Goal: Check status: Check status

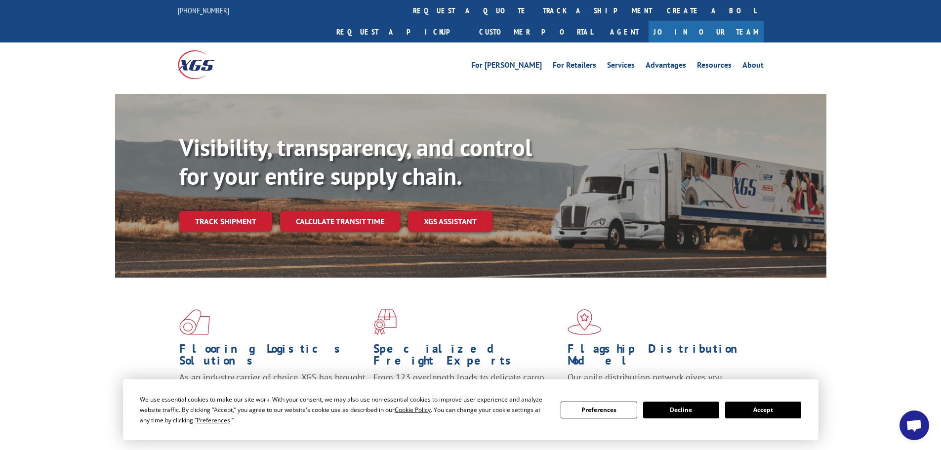
click at [770, 406] on button "Accept" at bounding box center [763, 410] width 76 height 17
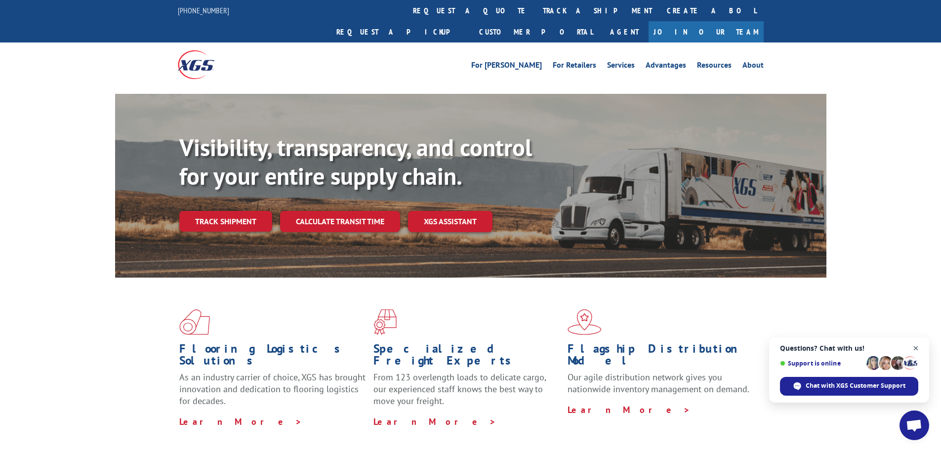
click at [914, 346] on span "Open chat" at bounding box center [916, 348] width 12 height 12
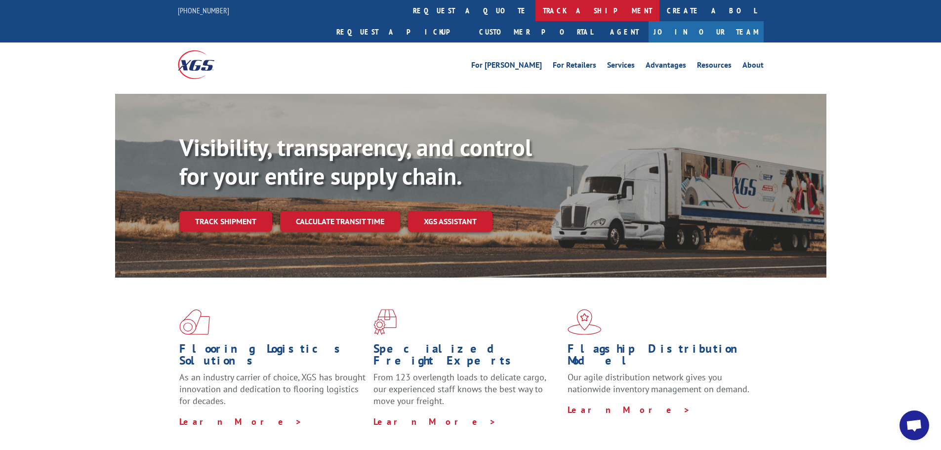
click at [536, 6] on link "track a shipment" at bounding box center [598, 10] width 124 height 21
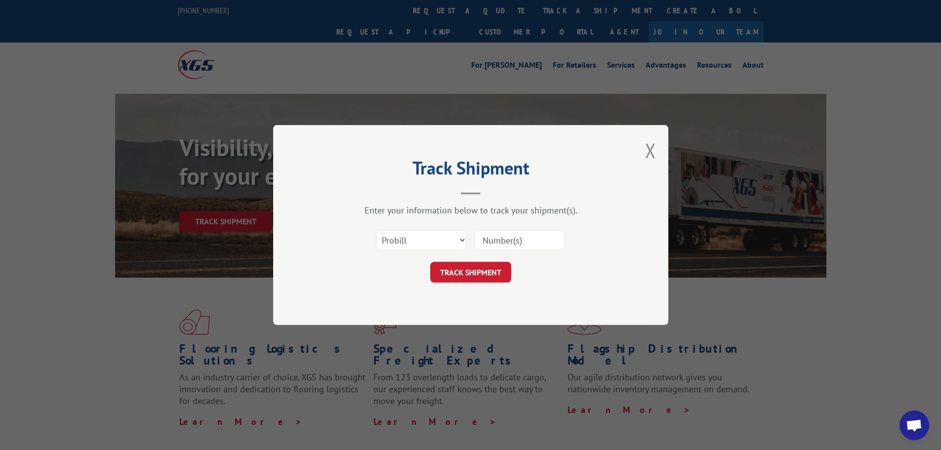
paste input "018009250904"
type input "018009250904"
click at [478, 271] on button "TRACK SHIPMENT" at bounding box center [470, 272] width 81 height 21
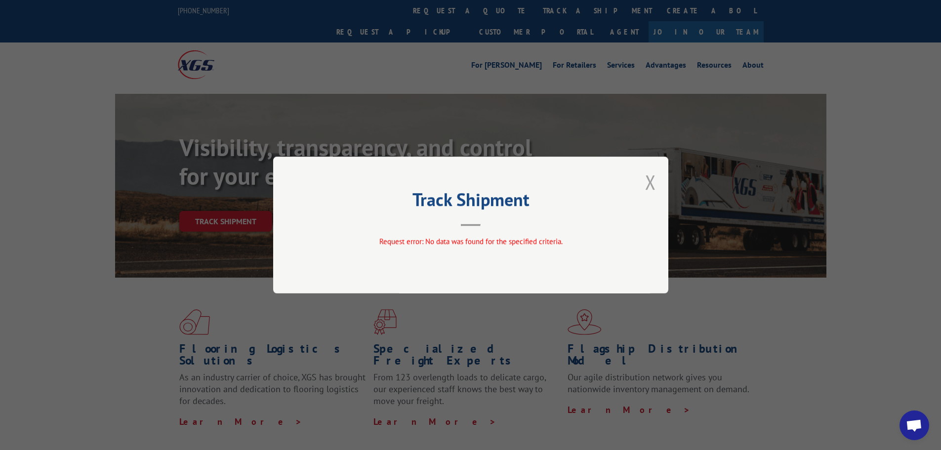
click at [647, 179] on button "Close modal" at bounding box center [650, 182] width 11 height 26
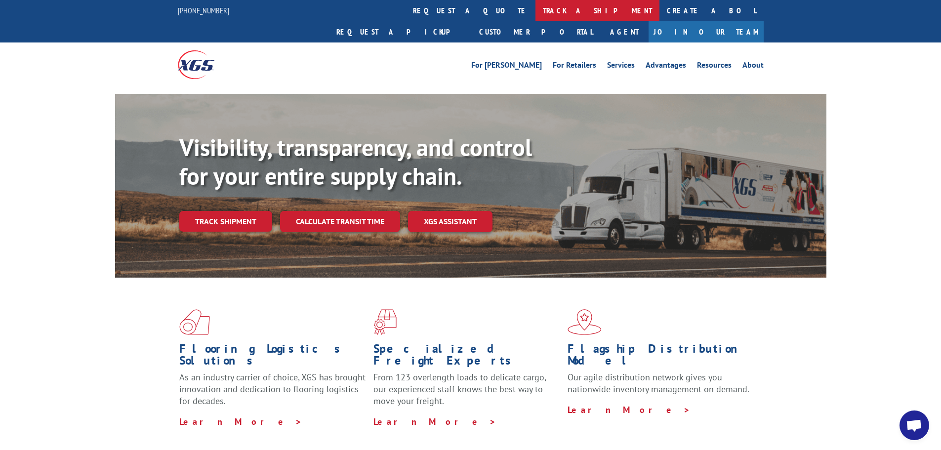
click at [536, 10] on link "track a shipment" at bounding box center [598, 10] width 124 height 21
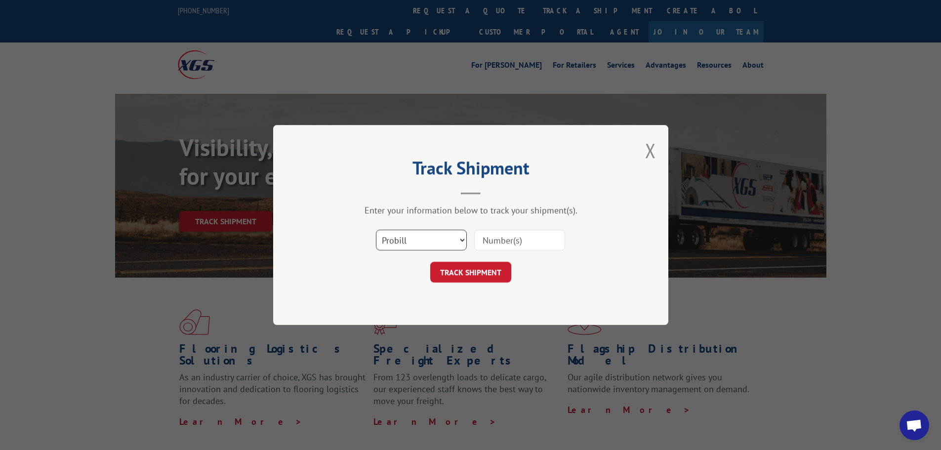
click at [461, 240] on select "Select category... Probill BOL PO" at bounding box center [421, 240] width 91 height 21
select select "po"
click at [376, 230] on select "Select category... Probill BOL PO" at bounding box center [421, 240] width 91 height 21
click at [490, 236] on input at bounding box center [519, 240] width 91 height 21
paste input "61508882"
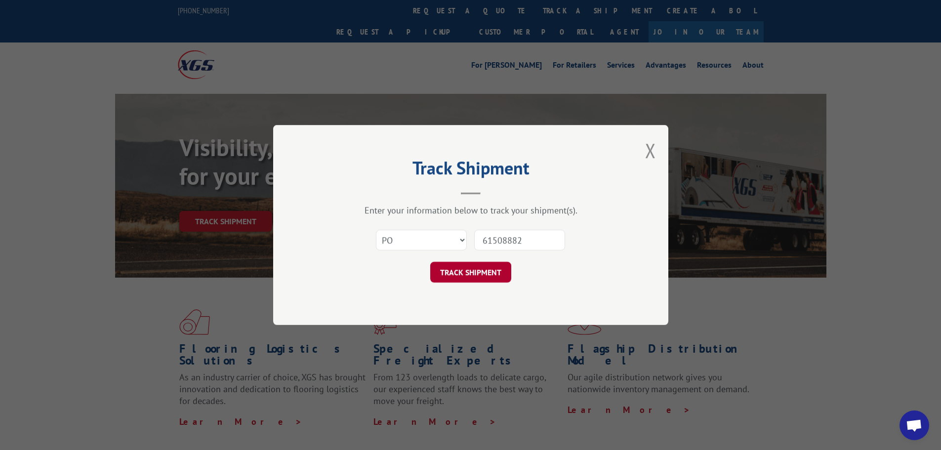
type input "61508882"
click at [483, 271] on button "TRACK SHIPMENT" at bounding box center [470, 272] width 81 height 21
